Goal: Communication & Community: Share content

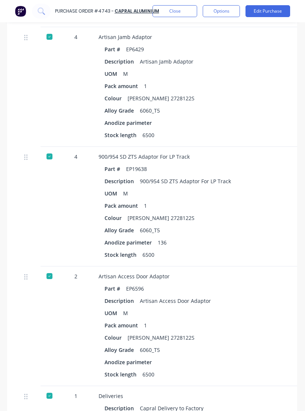
click at [180, 16] on button "Close" at bounding box center [174, 11] width 45 height 12
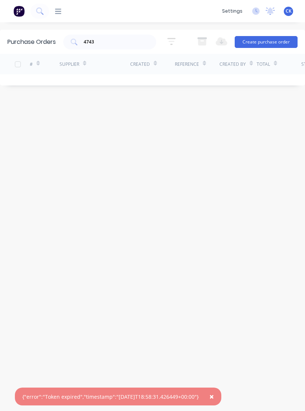
click at [130, 42] on input "4743" at bounding box center [114, 41] width 62 height 7
click at [273, 234] on div "Purchase Orders 4743 5 Statuses 5 Statuses Export to Excel (XLSX) Create purcha…" at bounding box center [152, 217] width 305 height 374
click at [214, 398] on span "×" at bounding box center [211, 397] width 4 height 10
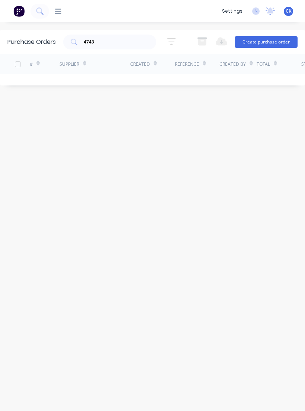
click at [118, 41] on input "4743" at bounding box center [114, 41] width 62 height 7
click at [75, 41] on icon at bounding box center [74, 42] width 7 height 7
type input "4"
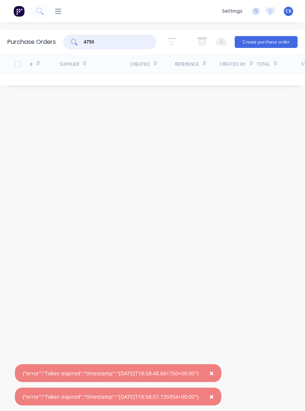
click at [79, 39] on div "4750" at bounding box center [109, 42] width 93 height 15
click at [72, 45] on icon at bounding box center [74, 42] width 7 height 7
click at [59, 14] on icon at bounding box center [58, 11] width 6 height 7
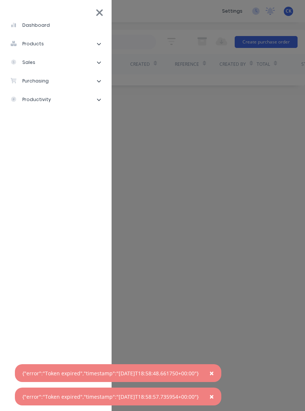
click at [32, 86] on li "purchasing" at bounding box center [56, 81] width 100 height 19
click at [45, 100] on div "Purchase Orders" at bounding box center [41, 99] width 51 height 7
click at [48, 102] on div "Purchase Orders" at bounding box center [41, 99] width 51 height 7
click at [41, 102] on div "Purchase Orders" at bounding box center [41, 99] width 51 height 7
click at [221, 374] on button "×" at bounding box center [211, 373] width 19 height 18
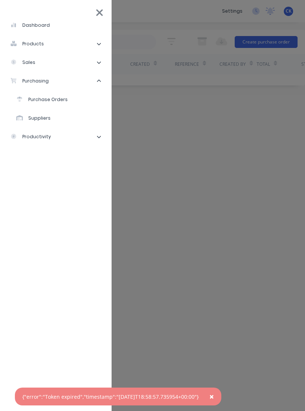
click at [214, 396] on span "×" at bounding box center [211, 397] width 4 height 10
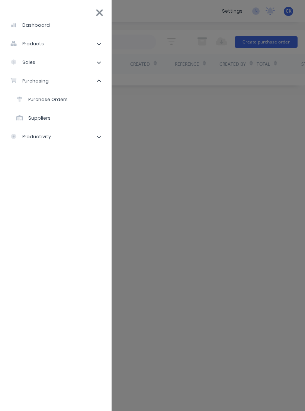
click at [45, 102] on div "Purchase Orders" at bounding box center [41, 99] width 51 height 7
click at [56, 97] on div "Purchase Orders" at bounding box center [41, 99] width 51 height 7
click at [55, 97] on div "Purchase Orders" at bounding box center [41, 99] width 51 height 7
click at [30, 97] on div "Purchase Orders" at bounding box center [41, 99] width 51 height 7
click at [54, 102] on div "Purchase Orders" at bounding box center [41, 99] width 51 height 7
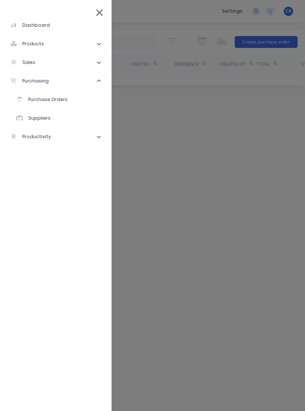
click at [42, 108] on li "Purchase Orders" at bounding box center [59, 99] width 94 height 19
click at [45, 98] on div "Purchase Orders" at bounding box center [41, 99] width 51 height 7
click at [36, 78] on div "purchasing" at bounding box center [29, 81] width 38 height 7
click at [45, 81] on div "purchasing" at bounding box center [29, 81] width 38 height 7
click at [46, 99] on div "Purchase Orders" at bounding box center [41, 99] width 51 height 7
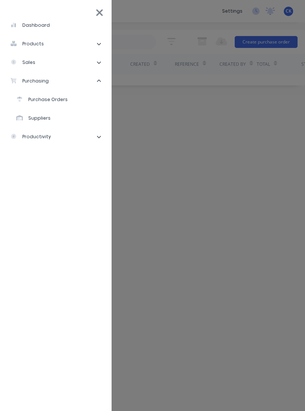
click at [27, 103] on div "Purchase Orders" at bounding box center [41, 99] width 51 height 7
click at [28, 104] on li "Purchase Orders" at bounding box center [59, 99] width 94 height 19
click at [31, 102] on div "Purchase Orders" at bounding box center [41, 99] width 51 height 7
click at [49, 102] on div "Purchase Orders" at bounding box center [41, 99] width 51 height 7
click at [102, 2] on div "dashboard products Product Catalogue Materials sales Sales Orders Customers Pri…" at bounding box center [56, 205] width 112 height 411
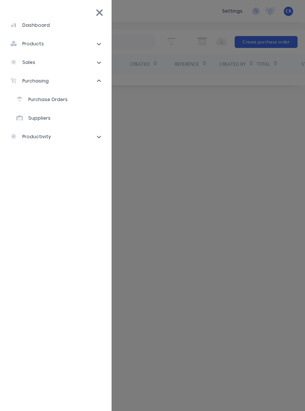
click at [102, 2] on div "dashboard products Product Catalogue Materials sales Sales Orders Customers Pri…" at bounding box center [56, 205] width 112 height 411
click at [96, 19] on li "dashboard" at bounding box center [56, 25] width 100 height 19
click at [33, 28] on div "dashboard" at bounding box center [29, 25] width 39 height 7
click at [234, 286] on div "dashboard products Product Catalogue Materials sales Sales Orders Customers Pri…" at bounding box center [201, 205] width 305 height 411
click at [103, 21] on li "dashboard" at bounding box center [56, 25] width 100 height 19
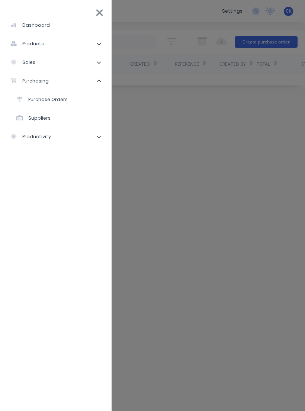
click at [103, 21] on li "dashboard" at bounding box center [56, 25] width 100 height 19
click at [104, 19] on li "dashboard" at bounding box center [56, 25] width 100 height 19
click at [101, 15] on icon at bounding box center [99, 12] width 7 height 7
click at [101, 15] on div "dashboard products Product Catalogue Materials sales Sales Orders Customers Pri…" at bounding box center [133, 10] width 169 height 7
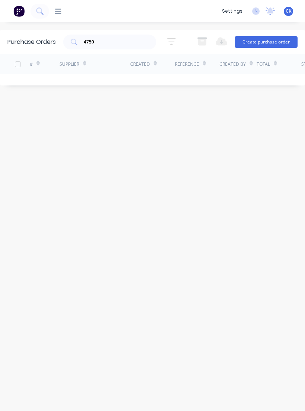
click at [116, 41] on input "4750" at bounding box center [114, 41] width 62 height 7
type input "4"
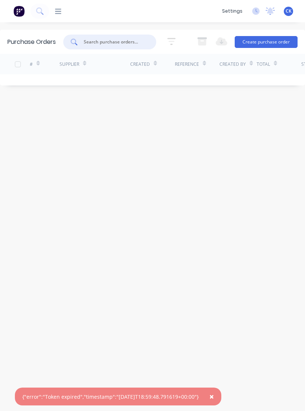
click at [64, 8] on div "dashboard products Product Catalogue Materials sales Sales Orders Customers Pri…" at bounding box center [133, 10] width 169 height 7
click at [214, 398] on span "×" at bounding box center [211, 397] width 4 height 10
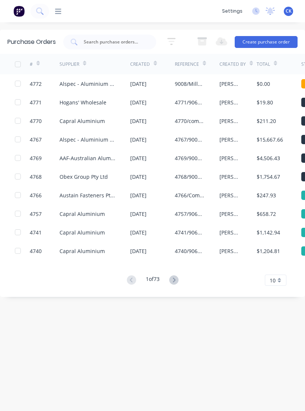
click at [124, 35] on div at bounding box center [109, 42] width 93 height 15
type input "4750"
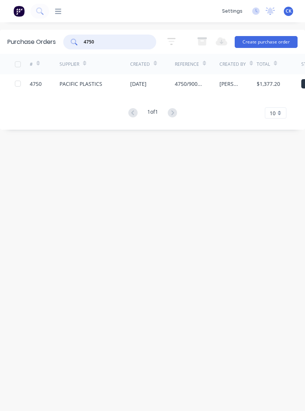
click at [32, 84] on div "4750" at bounding box center [36, 84] width 12 height 8
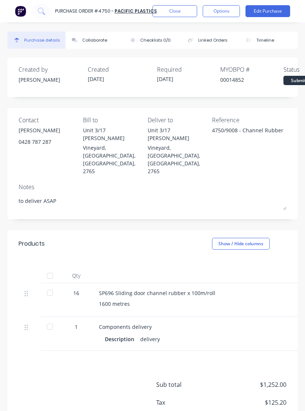
click at [55, 319] on div at bounding box center [49, 326] width 15 height 15
click at [51, 286] on div at bounding box center [49, 293] width 15 height 15
type textarea "x"
click at [99, 40] on div "Collaborate" at bounding box center [94, 40] width 25 height 6
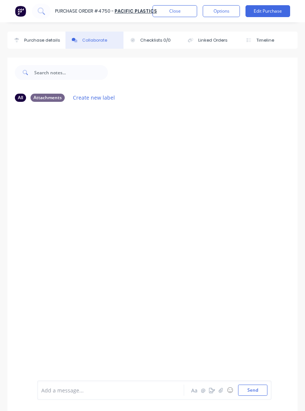
click at [92, 44] on button "Collaborate" at bounding box center [94, 40] width 58 height 17
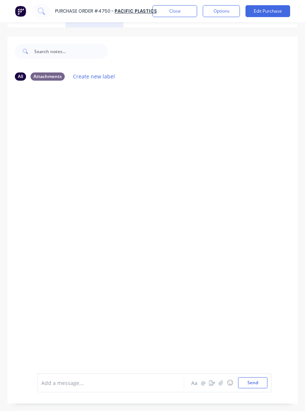
scroll to position [21, 0]
click at [217, 387] on button "button" at bounding box center [220, 383] width 9 height 9
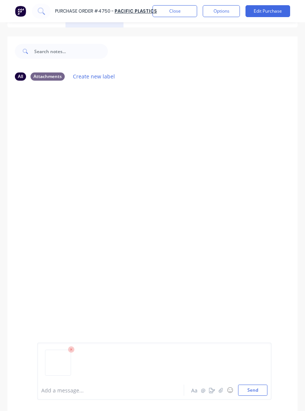
click at [254, 396] on button "Send" at bounding box center [252, 390] width 29 height 11
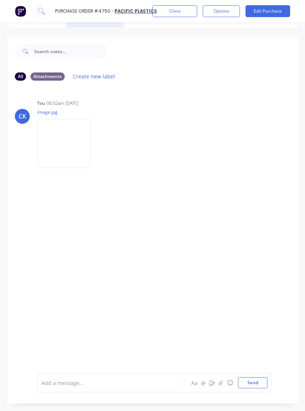
click at [191, 12] on button "Close" at bounding box center [174, 11] width 45 height 12
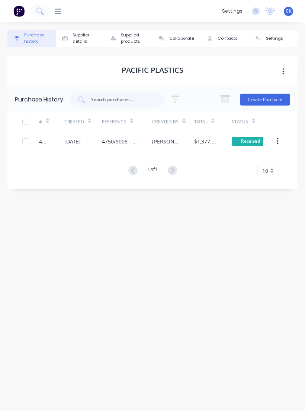
click at [137, 96] on input "text" at bounding box center [121, 99] width 62 height 7
click at [81, 95] on div "4709" at bounding box center [117, 99] width 93 height 15
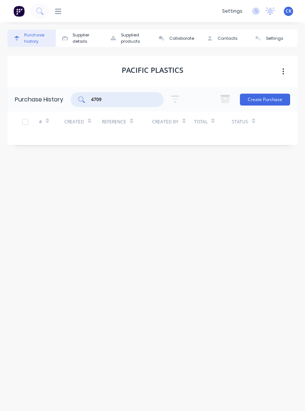
click at [76, 100] on div "4709" at bounding box center [117, 99] width 93 height 15
click at [113, 101] on input "4709" at bounding box center [121, 99] width 62 height 7
click at [51, 204] on div "Purchase history Supplier details Supplied products Collaborate Contacts Settin…" at bounding box center [152, 213] width 290 height 367
click at [29, 43] on div "Purchase history" at bounding box center [38, 38] width 28 height 13
click at [20, 39] on div at bounding box center [16, 38] width 11 height 4
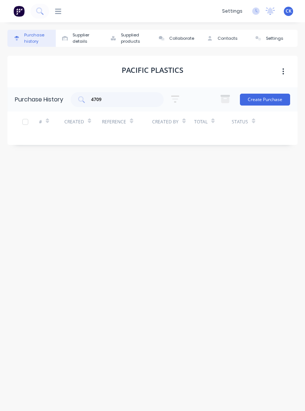
click at [34, 45] on button "Purchase history" at bounding box center [31, 38] width 48 height 17
click at [80, 97] on icon at bounding box center [81, 99] width 7 height 7
click at [35, 42] on div "Purchase history" at bounding box center [38, 38] width 28 height 13
click at [39, 33] on div "Purchase history" at bounding box center [38, 38] width 28 height 13
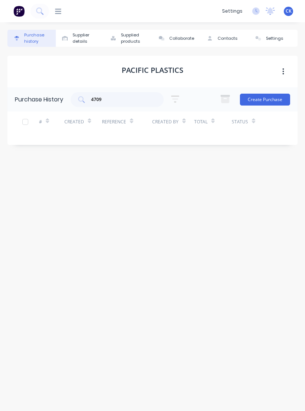
click at [38, 41] on div "Purchase history" at bounding box center [38, 38] width 28 height 13
click at [130, 97] on input "4709" at bounding box center [121, 99] width 62 height 7
type input "4"
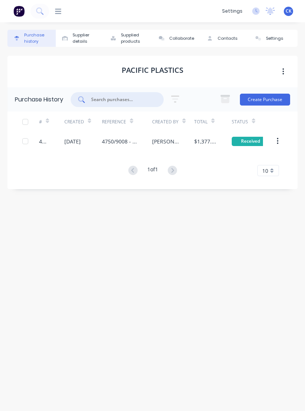
click at [61, 11] on icon at bounding box center [58, 11] width 6 height 5
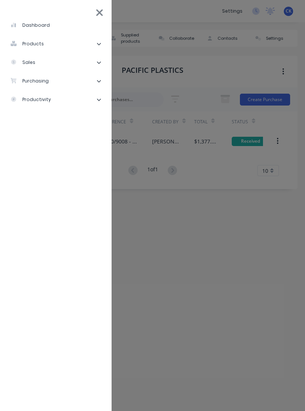
click at [61, 82] on li "purchasing" at bounding box center [56, 81] width 100 height 19
click at [81, 99] on li "Purchase Orders" at bounding box center [59, 99] width 94 height 19
click at [53, 98] on div "Purchase Orders" at bounding box center [41, 99] width 51 height 7
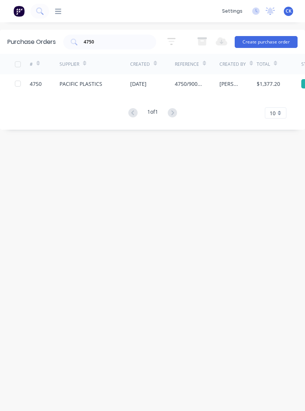
click at [105, 35] on div "4750" at bounding box center [109, 42] width 93 height 15
type input "4"
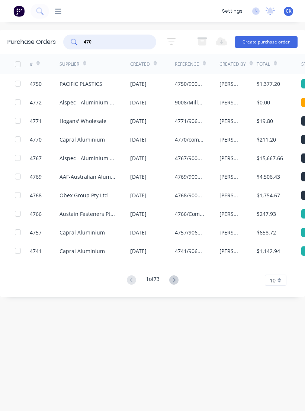
type input "4709"
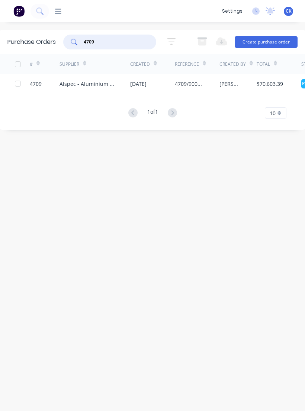
click at [89, 83] on div "Alspec - Aluminium Specialties Group Pty Ltd" at bounding box center [87, 84] width 56 height 8
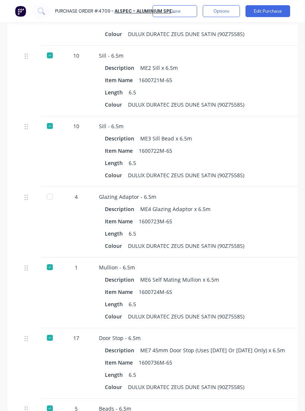
scroll to position [379, 0]
click at [237, 328] on div "Door Stop - 6.5m Description ME7 45mm Door Stop (Uses CE8 Or CE9 Only) x 6.5m I…" at bounding box center [260, 363] width 335 height 71
click at [283, 13] on button "Edit Purchase" at bounding box center [267, 11] width 45 height 12
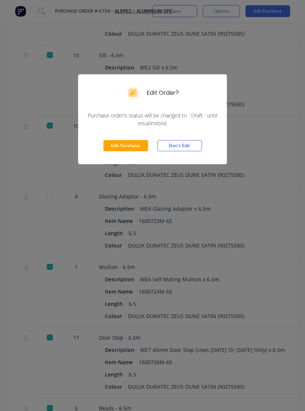
click at [126, 148] on button "Edit Purchase" at bounding box center [125, 145] width 45 height 11
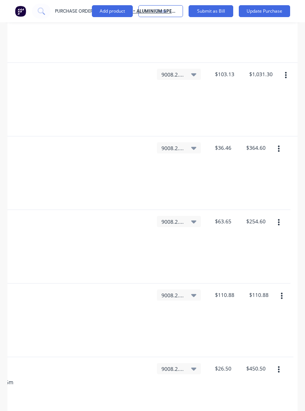
scroll to position [0, 262]
click at [276, 216] on button "button" at bounding box center [278, 222] width 17 height 13
click at [258, 250] on button "Duplicate" at bounding box center [255, 257] width 63 height 15
type textarea "x"
type input "$63.65"
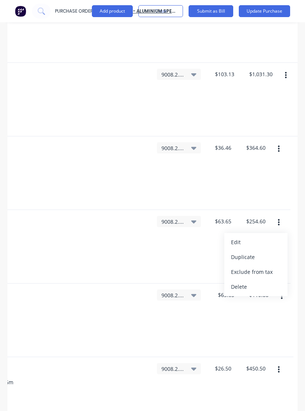
type input "$63.65"
type input "$110.88"
type input "$26.50"
type input "$450.50"
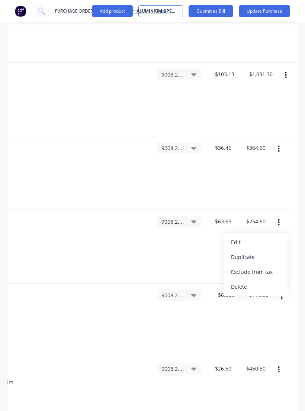
type input "$25.03"
type input "$125.15"
type input "$127.98"
type input "$511.92"
type input "$123.19"
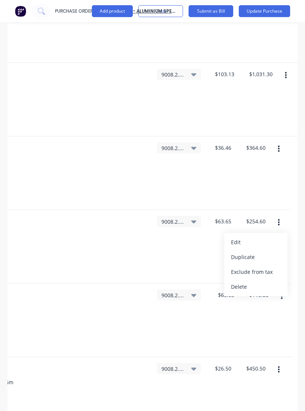
type input "$862.33"
type input "$50.79"
type input "$1,828.44"
type input "$210.91"
type input "$2,320.01"
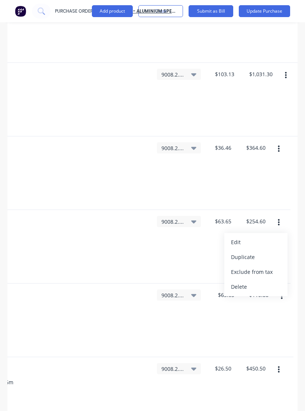
type input "$33.22"
type input "$132.88"
type input "$167.55"
type input "$502.65"
type input "$192.30"
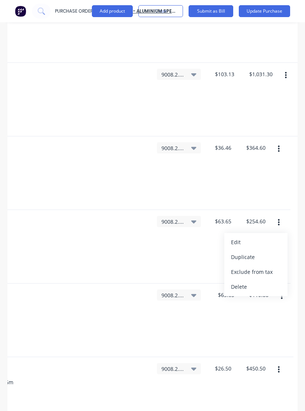
type input "$192.30"
type input "$34.94"
type input "$2,340.98"
type input "$34.66"
type input "$450.58"
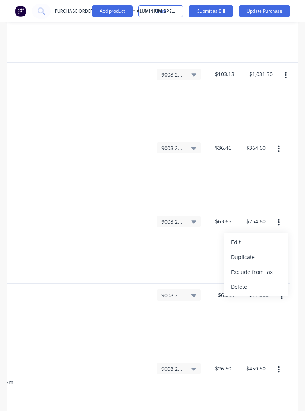
type input "$230.72"
type input "$5,075.84"
type input "$54.02"
type input "$378.14"
type input "$142.36"
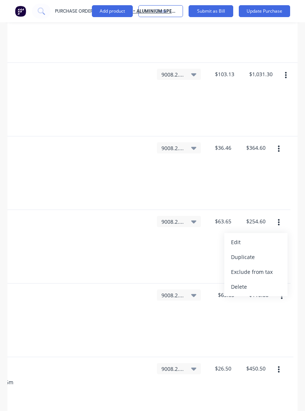
type input "$1,565.96"
type input "$98.77"
type input "$691.39"
type input "$182.96"
type input "$2,927.36"
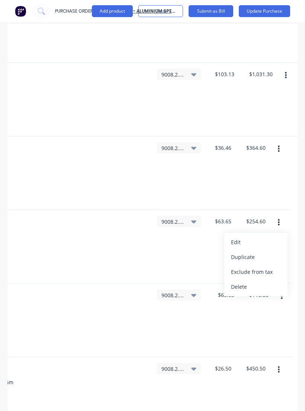
type input "$108.05"
type input "$1,188.55"
type input "$98.36"
type input "$4,229.48"
type input "$65.01"
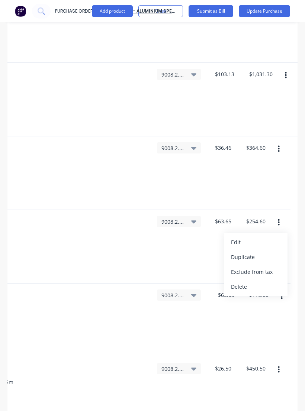
type input "$3,770.58"
type input "$79.46"
type input "$794.60"
type input "$188.47"
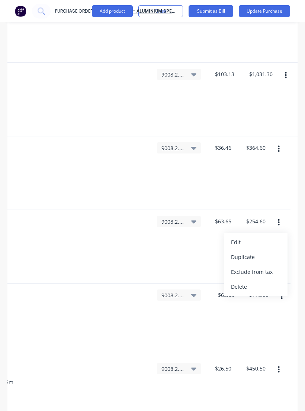
type input "$167.57"
type input "$6,032.52"
type input "$153.85"
type input "$769.25"
type input "$126.95"
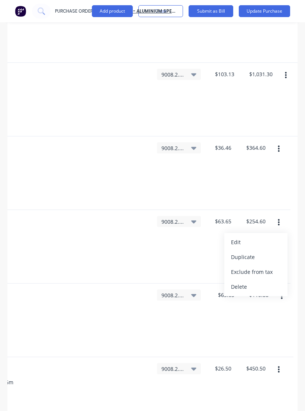
type input "$2,158.15"
type input "$138.08"
type input "$1,656.96"
type input "$102.13"
type input "$714.91"
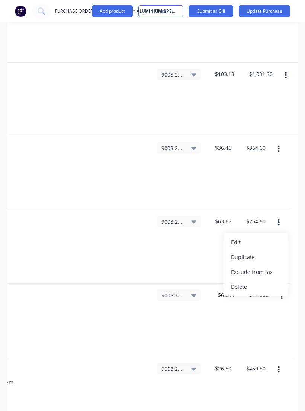
type input "$122.43"
type textarea "x"
type input "1"
type input "17"
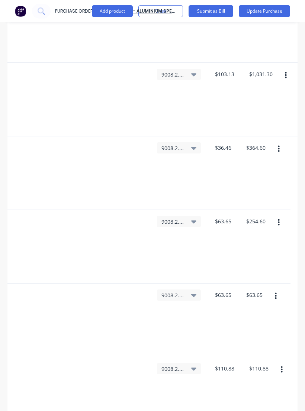
type input "5"
type input "4"
type input "7"
type input "36"
type input "11"
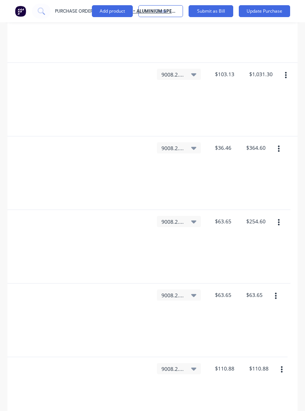
type input "4"
type input "3"
type input "1"
type input "67"
type input "13"
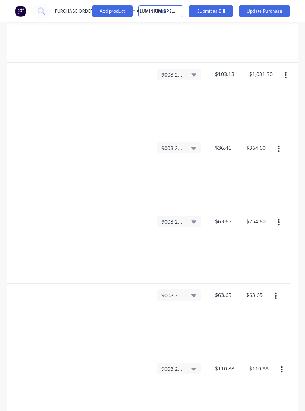
type input "22"
type input "7"
type input "11"
type input "7"
type input "16"
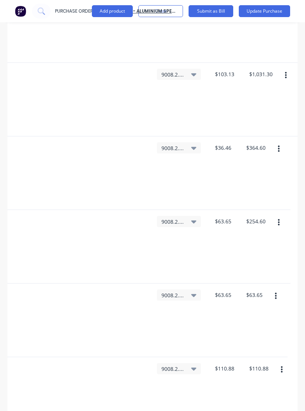
type input "11"
type input "43"
type input "58"
type input "10"
type input "1"
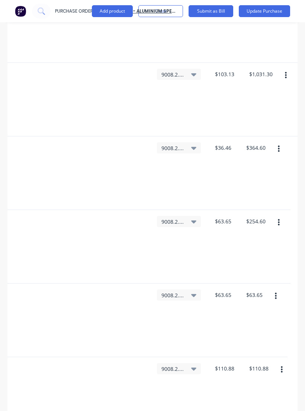
type input "36"
type input "5"
type input "17"
type input "12"
type input "7"
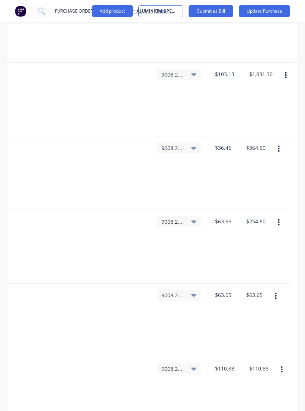
type input "1"
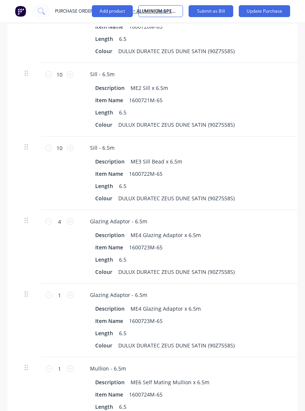
scroll to position [0, 0]
click at [46, 218] on icon at bounding box center [48, 221] width 7 height 7
type textarea "x"
type input "$190.95"
type textarea "x"
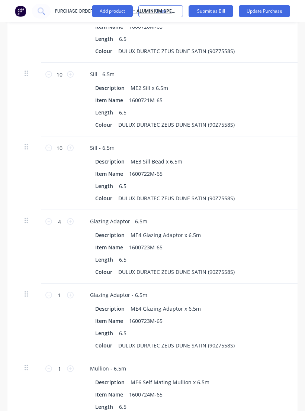
type input "3"
click at [281, 10] on button "Update Purchase" at bounding box center [264, 11] width 51 height 12
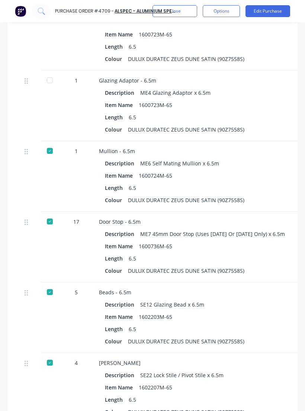
scroll to position [557, 0]
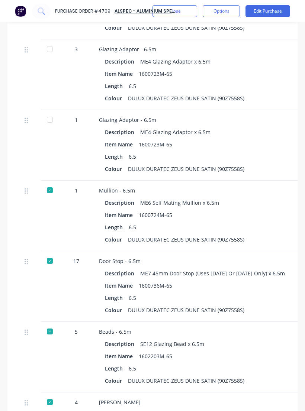
click at [268, 370] on div "Beads - 6.5m Description SE12 Glazing Bead x 6.5m Item Name 1602203M-65 Length …" at bounding box center [260, 357] width 335 height 71
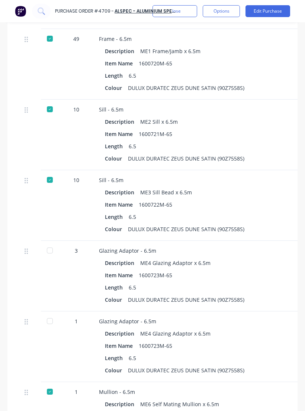
scroll to position [324, 0]
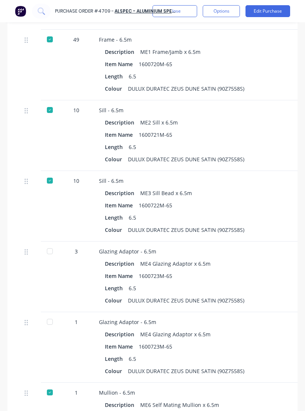
click at [50, 244] on div at bounding box center [49, 251] width 15 height 15
click at [185, 15] on button "Close" at bounding box center [174, 11] width 45 height 12
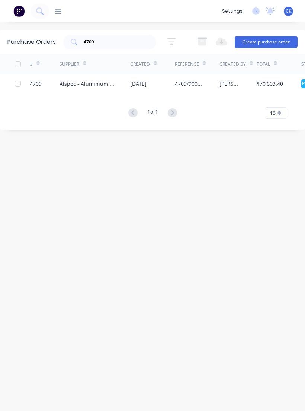
click at [183, 87] on div "4709/9008 Bede /Phase 2" at bounding box center [190, 84] width 30 height 8
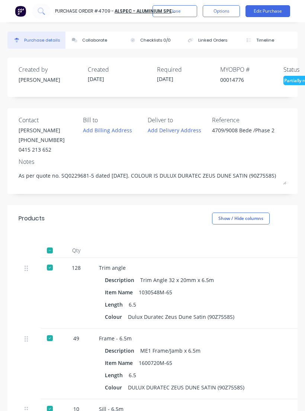
type textarea "x"
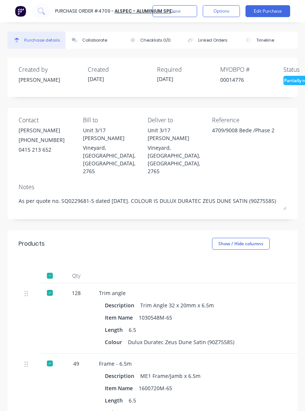
click at [105, 37] on div "Collaborate" at bounding box center [94, 40] width 25 height 6
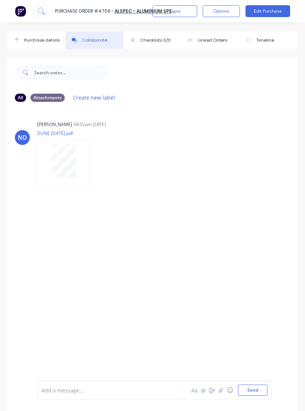
click at [223, 395] on button "button" at bounding box center [220, 390] width 9 height 9
click at [219, 395] on button "button" at bounding box center [220, 390] width 9 height 9
click at [255, 396] on button "Send" at bounding box center [252, 390] width 29 height 11
click at [181, 15] on button "Close" at bounding box center [174, 11] width 45 height 12
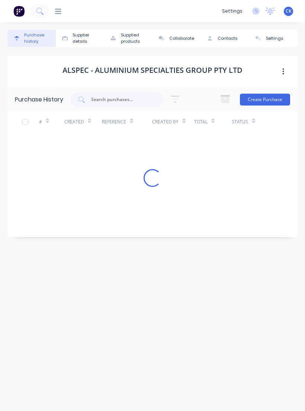
click at [133, 102] on input "text" at bounding box center [121, 99] width 62 height 7
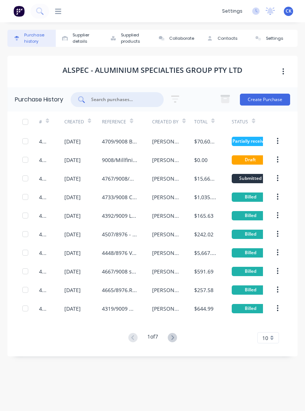
click at [38, 39] on div "Purchase history" at bounding box center [38, 38] width 28 height 13
click at [57, 14] on icon at bounding box center [58, 11] width 6 height 5
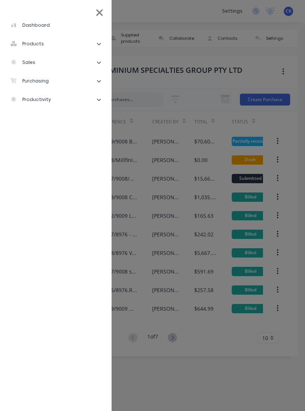
click at [59, 83] on li "purchasing" at bounding box center [56, 81] width 100 height 19
click at [71, 103] on li "Purchase Orders" at bounding box center [59, 99] width 94 height 19
click at [61, 99] on div "Purchase Orders" at bounding box center [41, 99] width 51 height 7
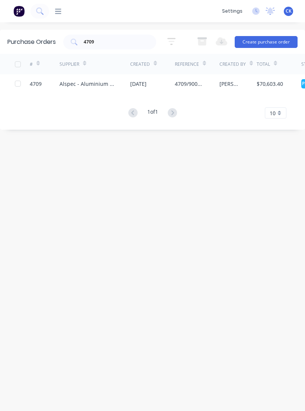
click at [127, 42] on input "4709" at bounding box center [114, 41] width 62 height 7
type input "4"
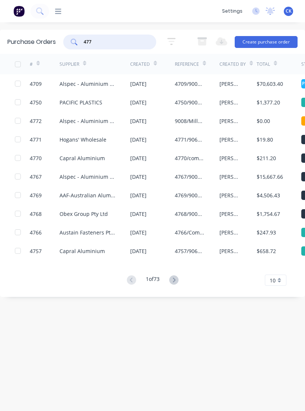
type input "4770"
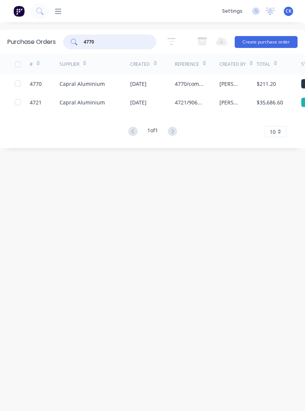
click at [147, 84] on div "03 Oct 2025" at bounding box center [138, 84] width 16 height 8
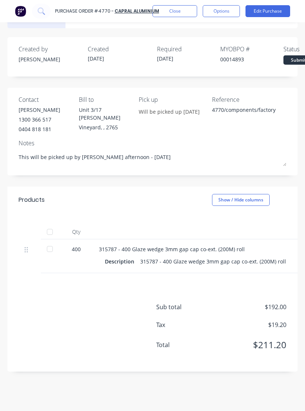
scroll to position [20, 0]
click at [53, 231] on div at bounding box center [49, 232] width 15 height 15
type textarea "x"
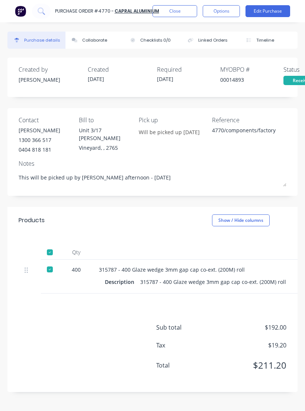
scroll to position [0, 0]
click at [101, 36] on button "Collaborate" at bounding box center [94, 40] width 58 height 17
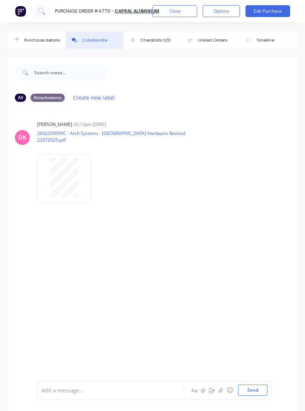
click at [219, 395] on button "button" at bounding box center [220, 390] width 9 height 9
click at [257, 396] on button "Send" at bounding box center [252, 390] width 29 height 11
click at [176, 16] on button "Close" at bounding box center [174, 11] width 45 height 12
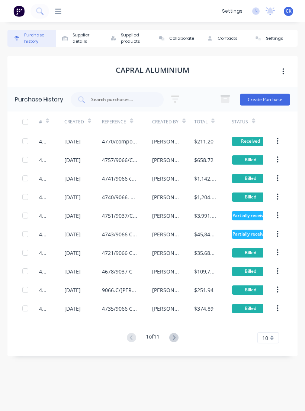
click at [124, 99] on input "text" at bounding box center [121, 99] width 62 height 7
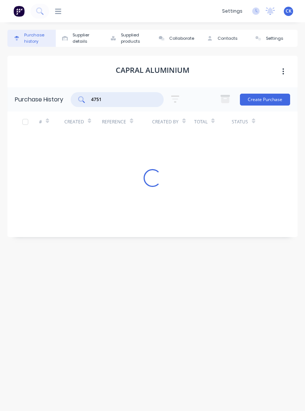
type input "4751"
click at [87, 96] on div "4751" at bounding box center [117, 99] width 93 height 15
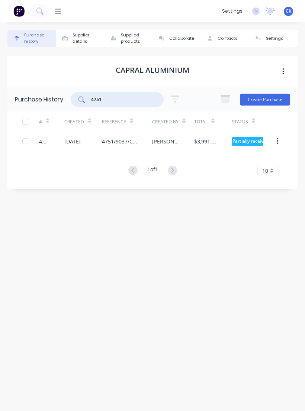
click at [126, 146] on div "4751/9037/Components" at bounding box center [127, 141] width 50 height 19
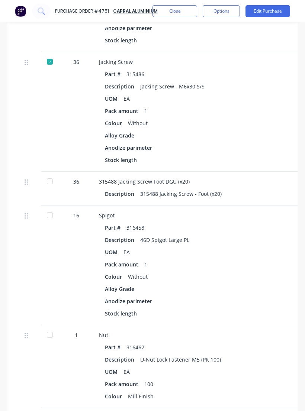
scroll to position [477, 0]
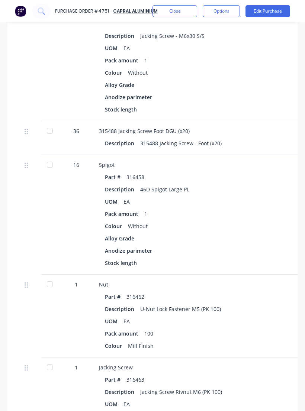
click at [250, 364] on div "Jacking Screw" at bounding box center [260, 368] width 323 height 8
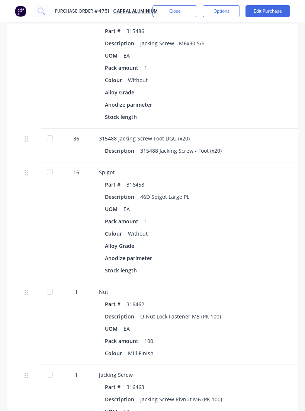
scroll to position [464, 0]
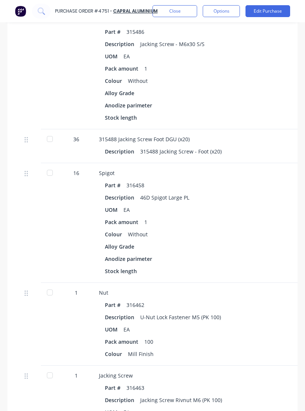
click at [53, 132] on div at bounding box center [49, 139] width 15 height 15
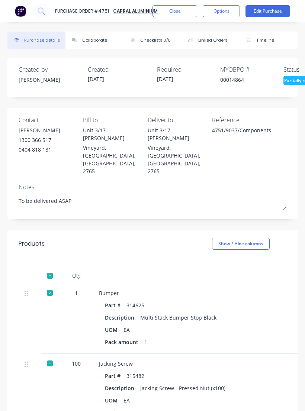
scroll to position [0, 0]
click at [99, 45] on button "Collaborate" at bounding box center [94, 40] width 58 height 17
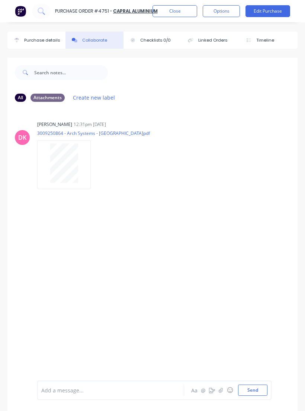
click at [221, 393] on icon "button" at bounding box center [221, 390] width 4 height 5
click at [258, 396] on button "Send" at bounding box center [252, 390] width 29 height 11
click at [176, 16] on button "Close" at bounding box center [174, 11] width 45 height 12
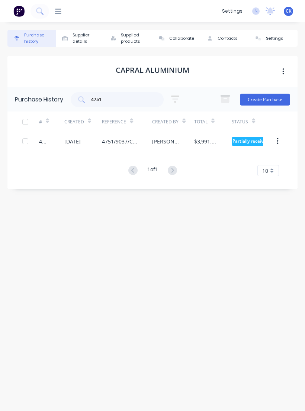
click at [132, 103] on input "4751" at bounding box center [121, 99] width 62 height 7
click at [105, 141] on div "4751/9037/Components" at bounding box center [119, 142] width 35 height 8
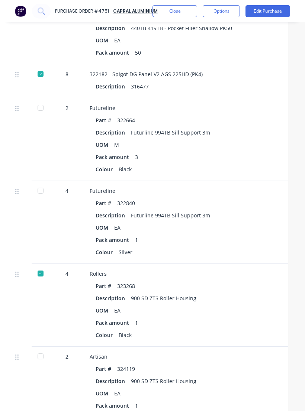
scroll to position [1027, 9]
click at [39, 183] on div at bounding box center [40, 190] width 15 height 15
type textarea "x"
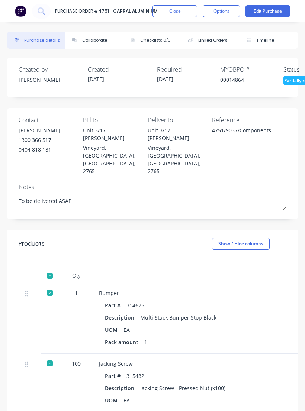
scroll to position [0, 0]
click at [101, 41] on div "Collaborate" at bounding box center [94, 40] width 25 height 6
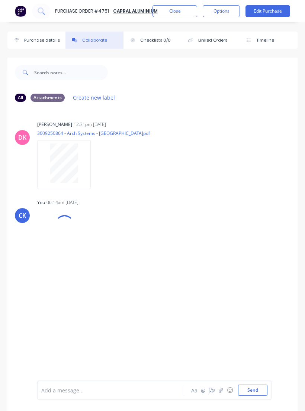
click at [218, 395] on button "button" at bounding box center [220, 390] width 9 height 9
click at [252, 396] on button "Send" at bounding box center [252, 390] width 29 height 11
click at [265, 396] on button "Send" at bounding box center [252, 390] width 29 height 11
click at [177, 12] on button "Close" at bounding box center [174, 11] width 45 height 12
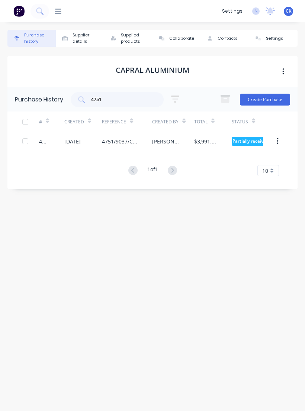
click at [129, 100] on input "4751" at bounding box center [121, 99] width 62 height 7
click at [41, 39] on div "Purchase history" at bounding box center [38, 38] width 28 height 13
click at [60, 9] on icon at bounding box center [58, 11] width 6 height 7
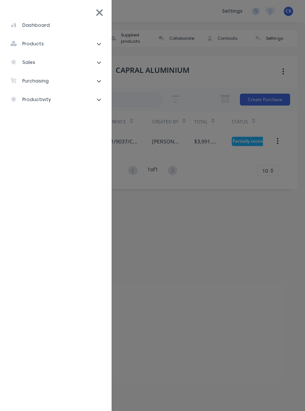
click at [81, 83] on li "purchasing" at bounding box center [56, 81] width 100 height 19
click at [64, 100] on div "Purchase Orders" at bounding box center [41, 99] width 51 height 7
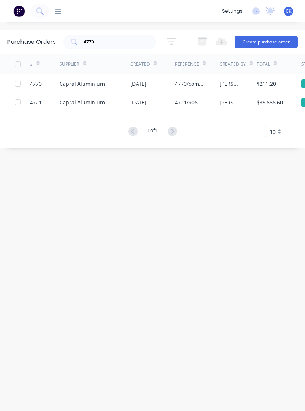
click at [118, 35] on div "4770" at bounding box center [109, 42] width 93 height 15
type input "4"
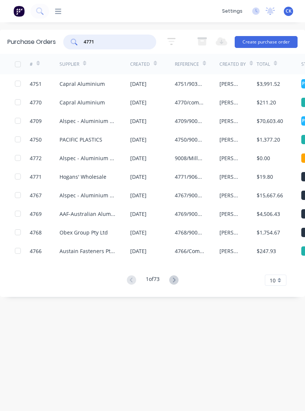
type input "4771"
click at [75, 45] on icon at bounding box center [74, 42] width 7 height 7
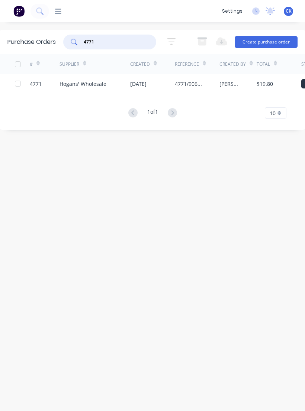
click at [106, 88] on div "Hogans' Wholesale" at bounding box center [94, 83] width 71 height 19
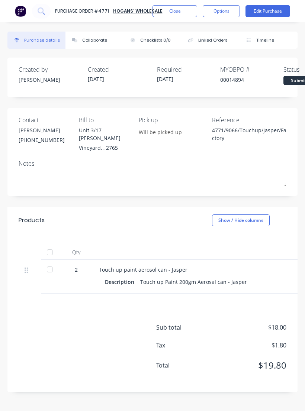
click at [57, 245] on div at bounding box center [49, 252] width 15 height 15
type textarea "x"
click at [105, 35] on button "Collaborate" at bounding box center [94, 40] width 58 height 17
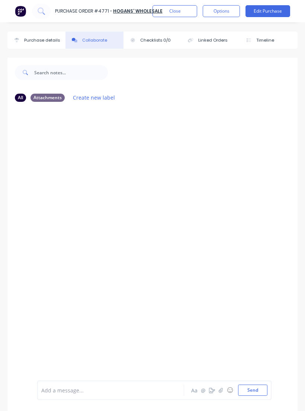
click at [219, 395] on button "button" at bounding box center [220, 390] width 9 height 9
click at [257, 396] on button "Send" at bounding box center [252, 390] width 29 height 11
click at [252, 396] on button "Send" at bounding box center [252, 390] width 29 height 11
click at [253, 396] on button "Send" at bounding box center [252, 390] width 29 height 11
click at [251, 396] on button "Send" at bounding box center [252, 390] width 29 height 11
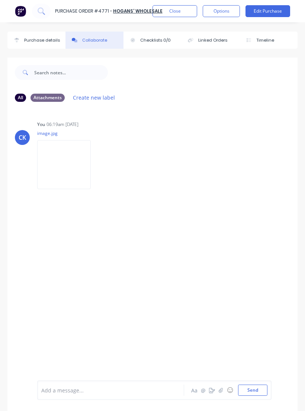
click at [254, 396] on button "Send" at bounding box center [252, 390] width 29 height 11
click at [172, 16] on button "Close" at bounding box center [174, 11] width 45 height 12
